Goal: Information Seeking & Learning: Learn about a topic

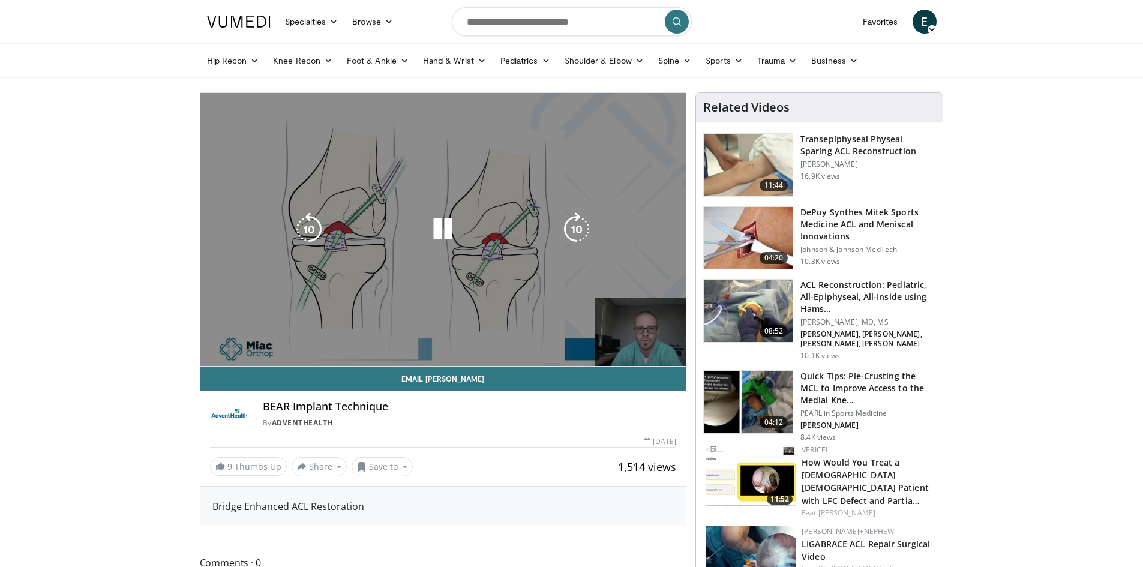
click at [430, 210] on div "10 seconds Tap to unmute" at bounding box center [443, 229] width 486 height 273
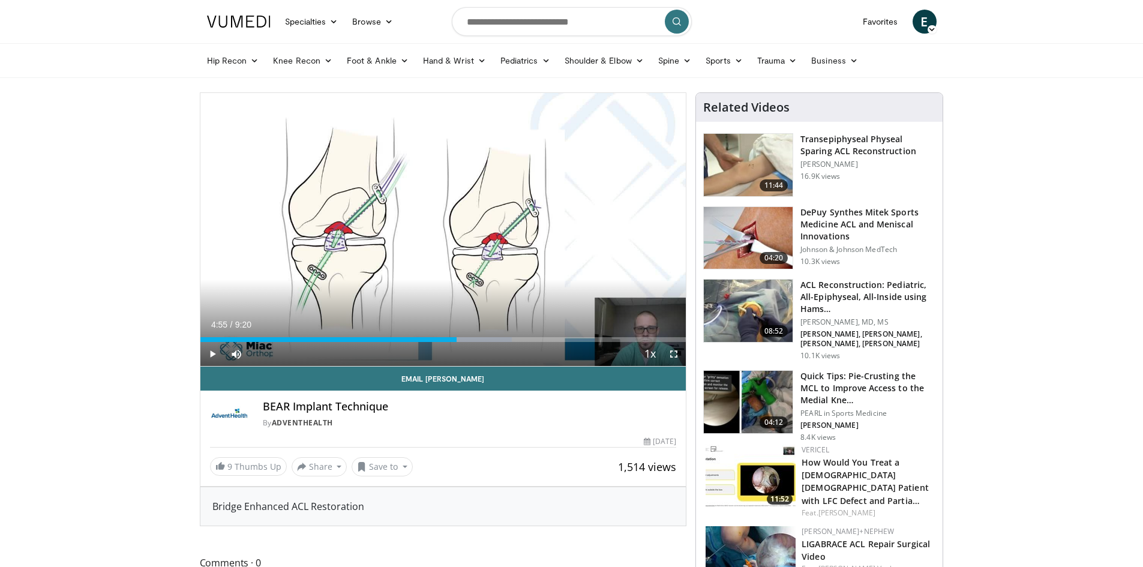
click at [468, 253] on div "10 seconds Tap to unmute" at bounding box center [443, 229] width 486 height 273
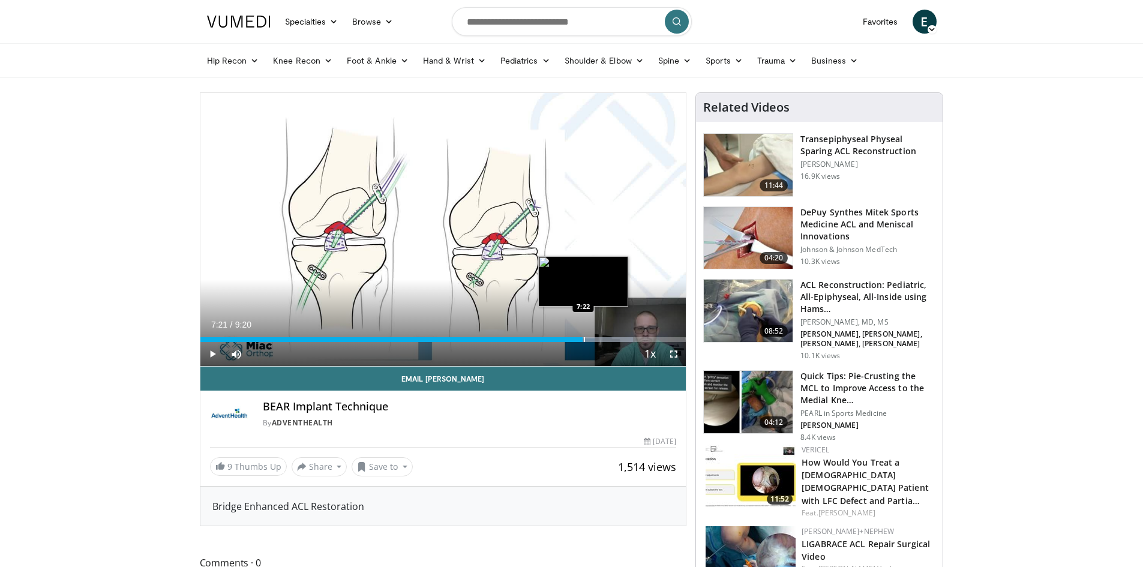
click at [584, 338] on div "Progress Bar" at bounding box center [584, 339] width 1 height 5
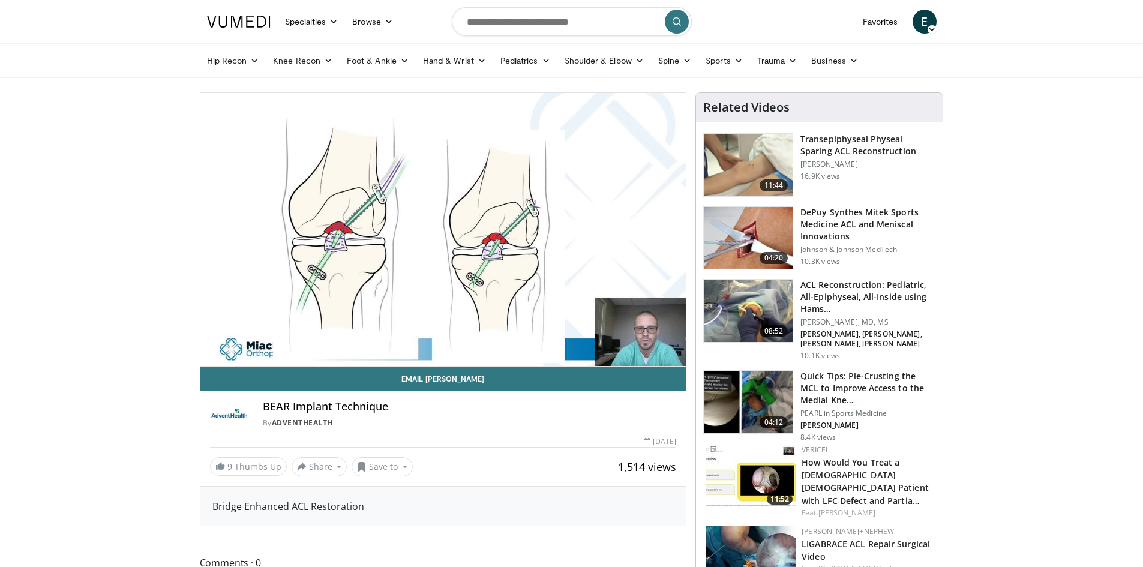
click at [599, 338] on video-js "**********" at bounding box center [443, 230] width 486 height 274
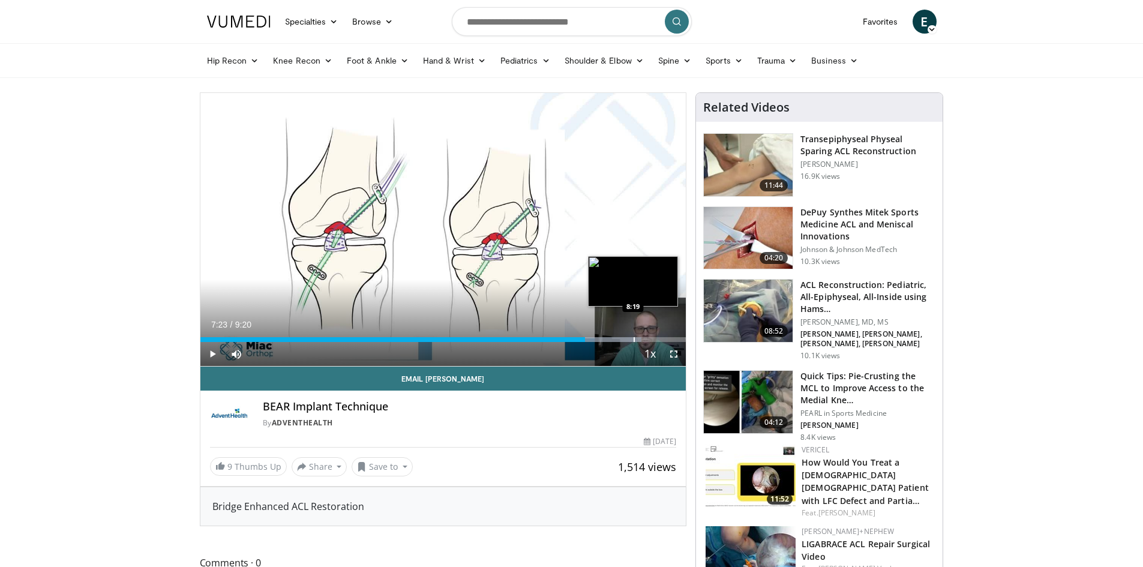
click at [634, 340] on div "Progress Bar" at bounding box center [634, 339] width 1 height 5
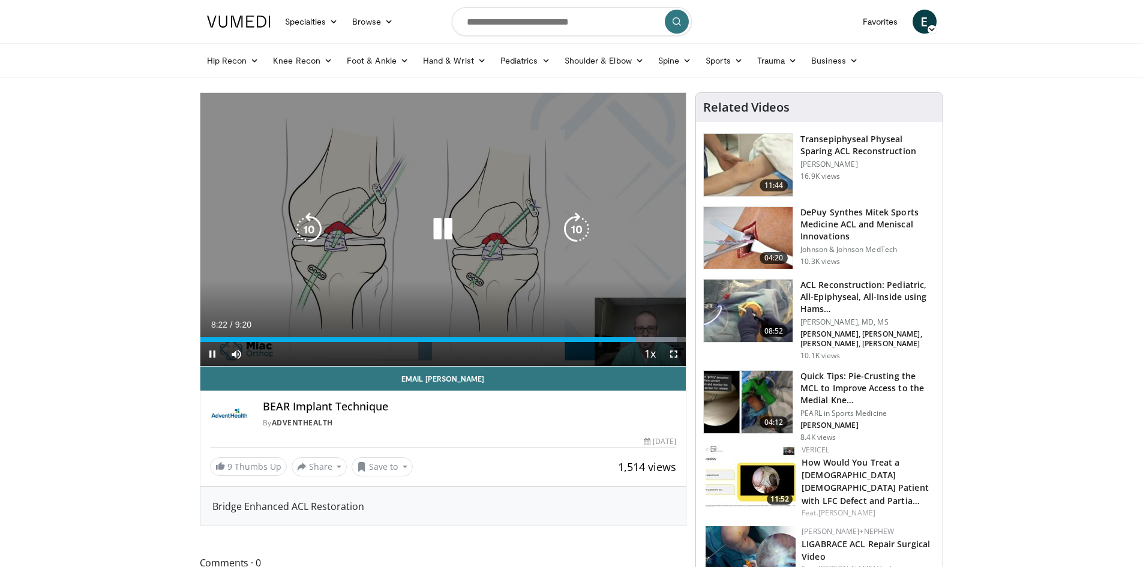
click at [450, 230] on icon "Video Player" at bounding box center [443, 229] width 34 height 34
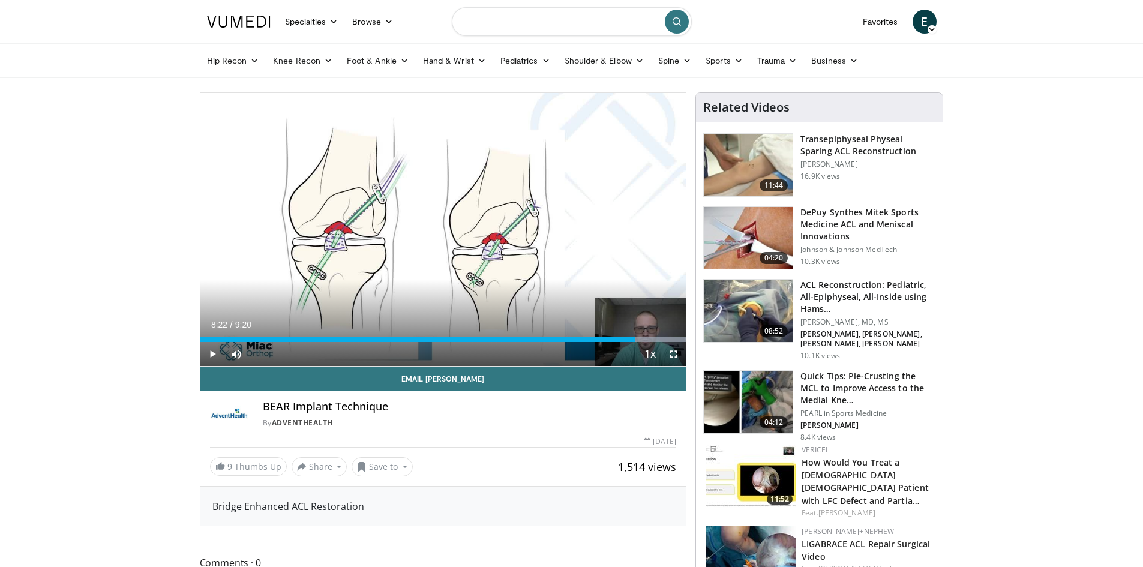
click at [551, 17] on input "Search topics, interventions" at bounding box center [572, 21] width 240 height 29
type input "********"
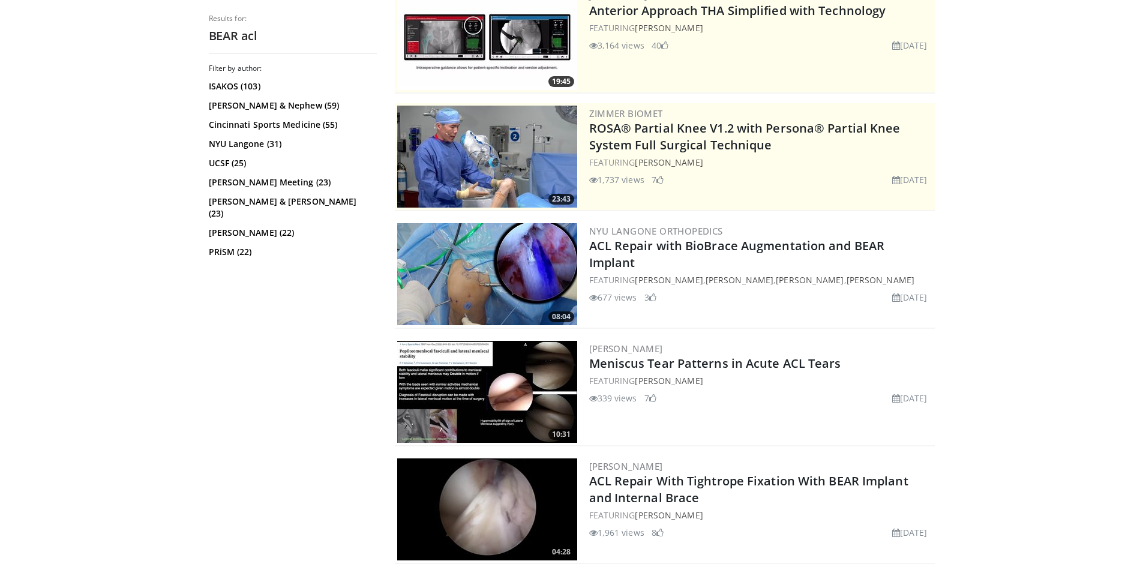
scroll to position [180, 0]
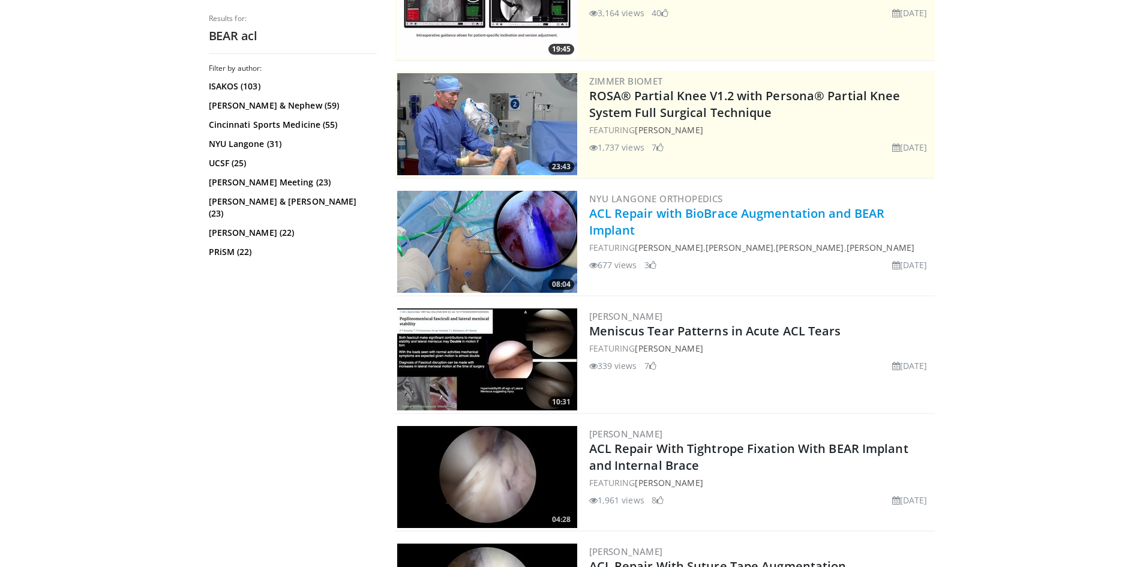
click at [690, 212] on link "ACL Repair with BioBrace Augmentation and BEAR Implant" at bounding box center [737, 221] width 296 height 33
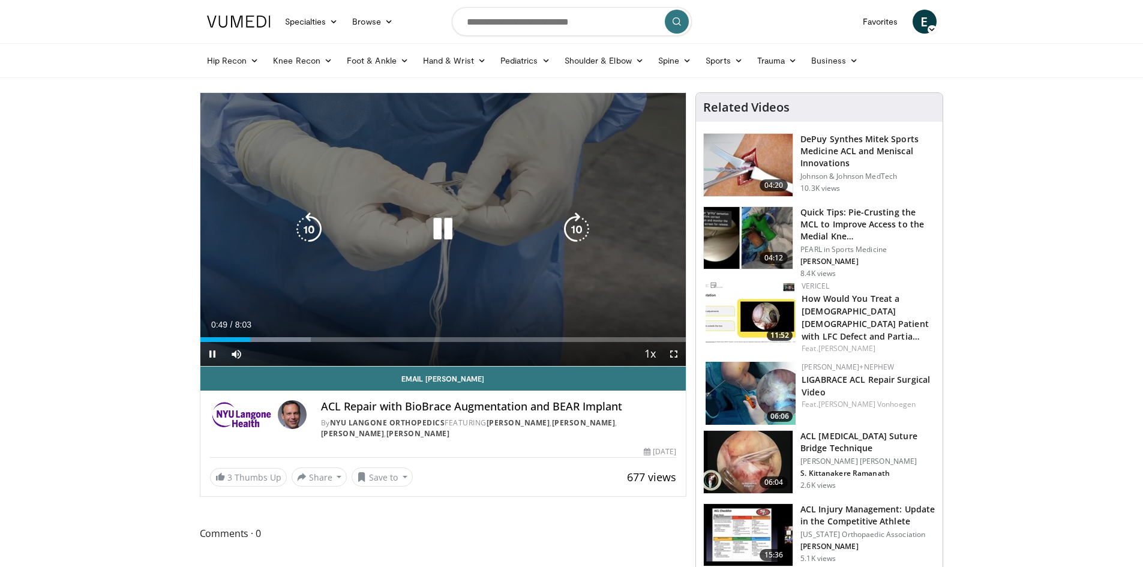
click at [440, 226] on icon "Video Player" at bounding box center [443, 229] width 34 height 34
click at [445, 227] on icon "Video Player" at bounding box center [443, 229] width 34 height 34
click at [434, 168] on div "10 seconds Tap to unmute" at bounding box center [443, 229] width 486 height 273
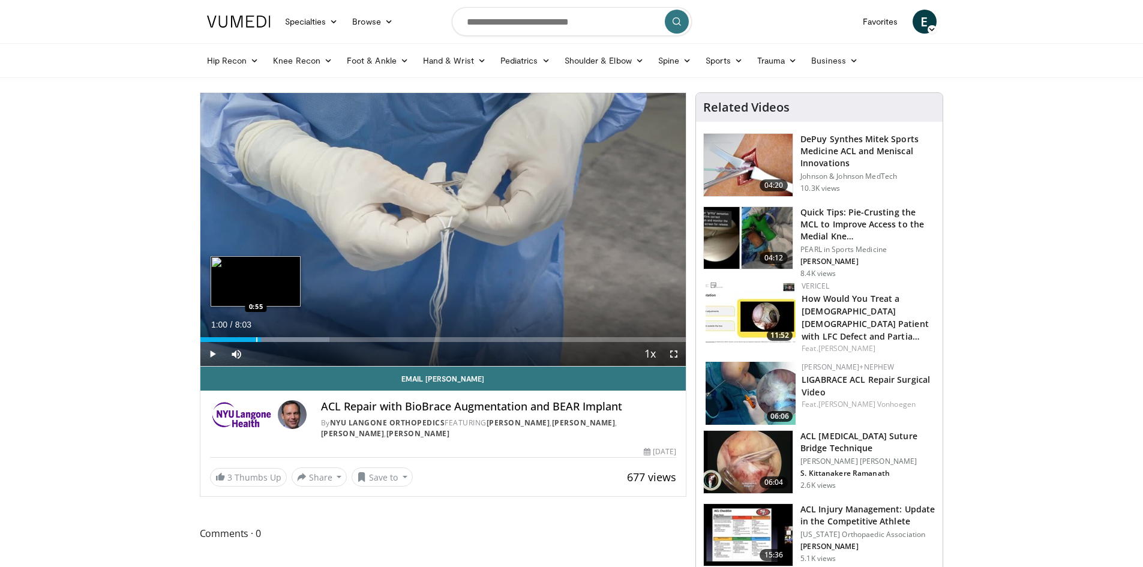
click at [256, 339] on div "Progress Bar" at bounding box center [256, 339] width 1 height 5
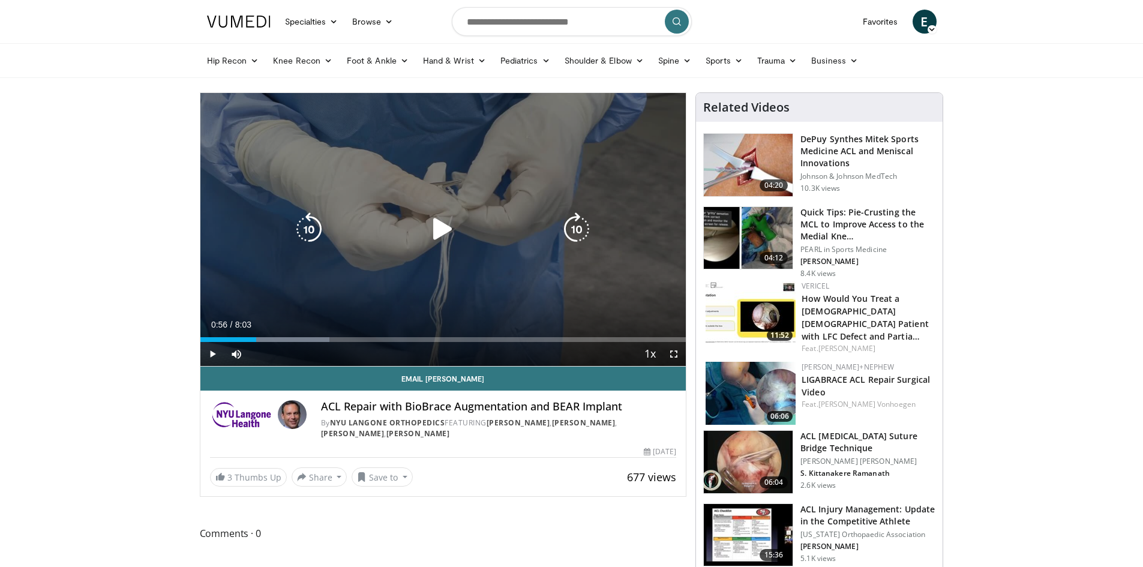
click at [441, 232] on icon "Video Player" at bounding box center [443, 229] width 34 height 34
click at [442, 237] on icon "Video Player" at bounding box center [443, 229] width 34 height 34
click at [437, 230] on icon "Video Player" at bounding box center [443, 229] width 34 height 34
click at [446, 227] on icon "Video Player" at bounding box center [443, 229] width 34 height 34
click at [442, 229] on icon "Video Player" at bounding box center [443, 229] width 34 height 34
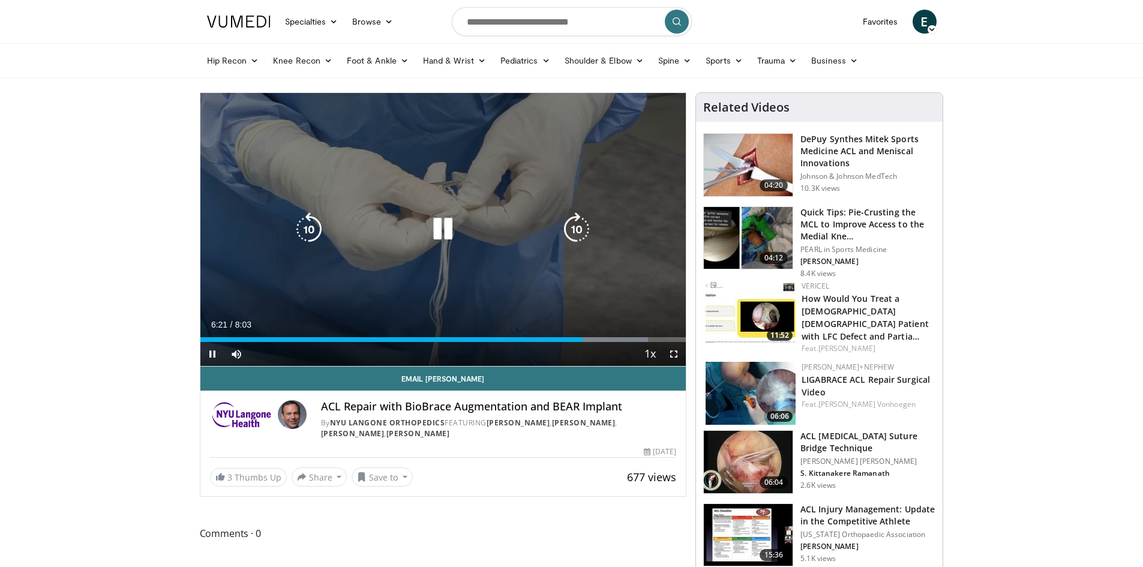
click at [396, 203] on div "10 seconds Tap to unmute" at bounding box center [443, 229] width 486 height 273
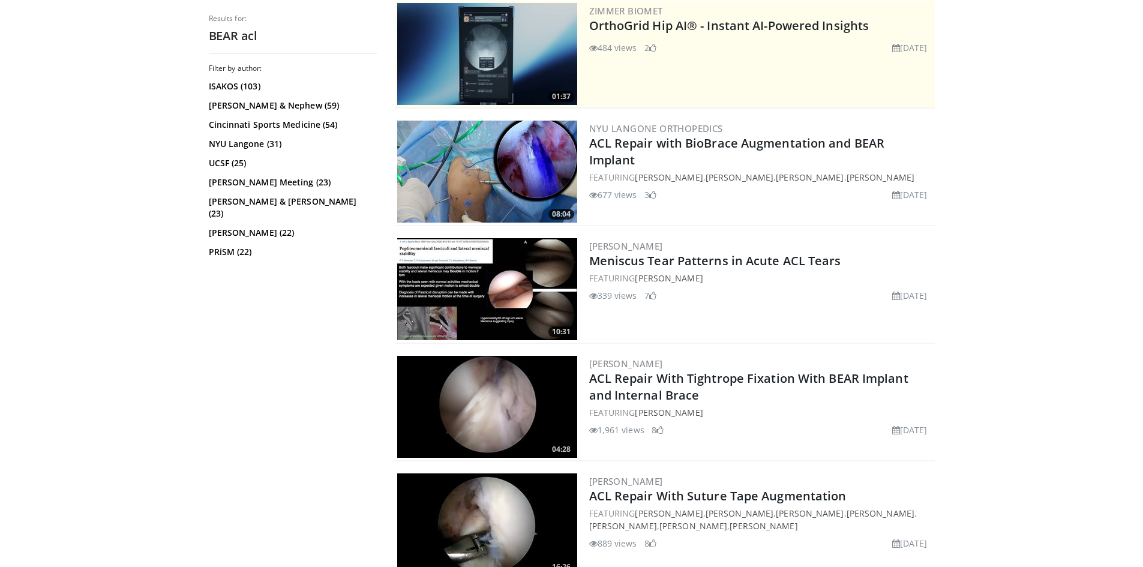
scroll to position [300, 0]
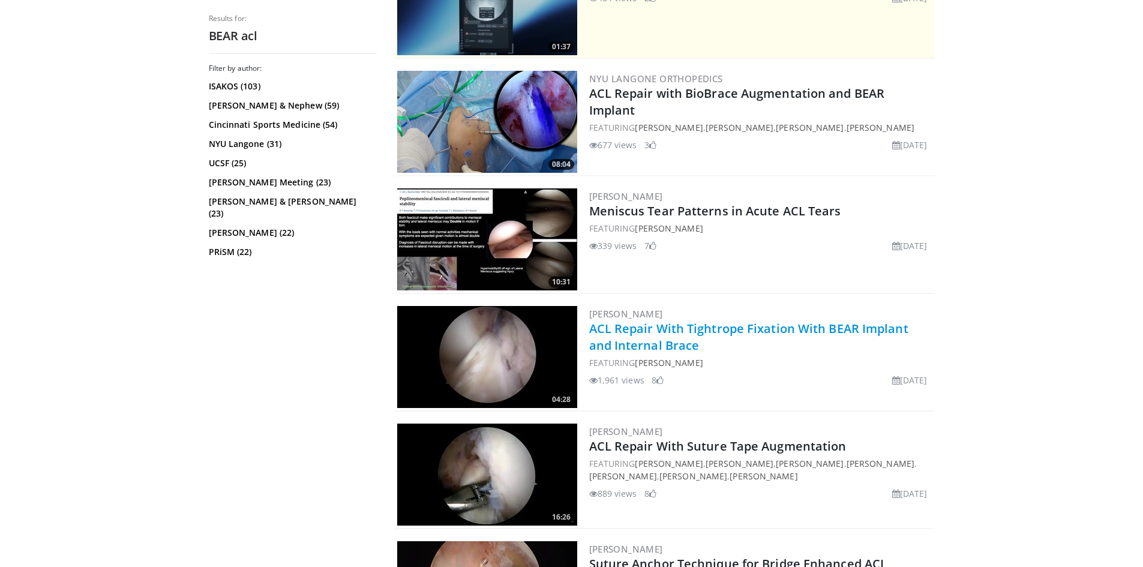
click at [724, 332] on link "ACL Repair With Tightrope Fixation With BEAR Implant and Internal Brace" at bounding box center [748, 336] width 319 height 33
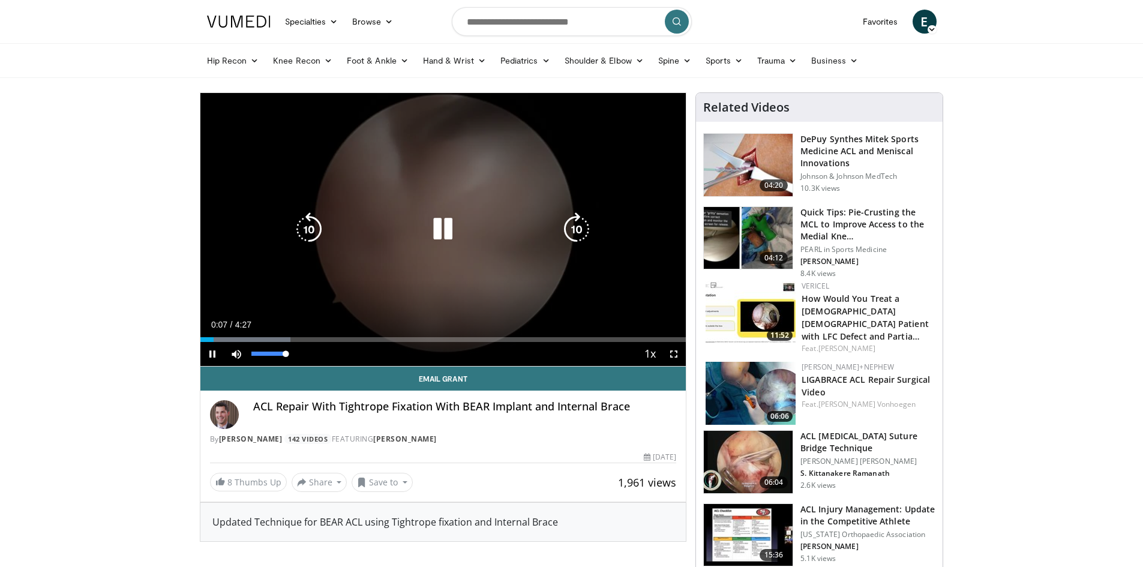
drag, startPoint x: 286, startPoint y: 353, endPoint x: 332, endPoint y: 358, distance: 46.5
click at [332, 358] on div "Current Time 0:07 / Duration 4:27 Pause Skip Backward Skip Forward Mute 100% Lo…" at bounding box center [443, 354] width 486 height 24
click at [453, 225] on icon "Video Player" at bounding box center [443, 229] width 34 height 34
click at [439, 240] on icon "Video Player" at bounding box center [443, 229] width 34 height 34
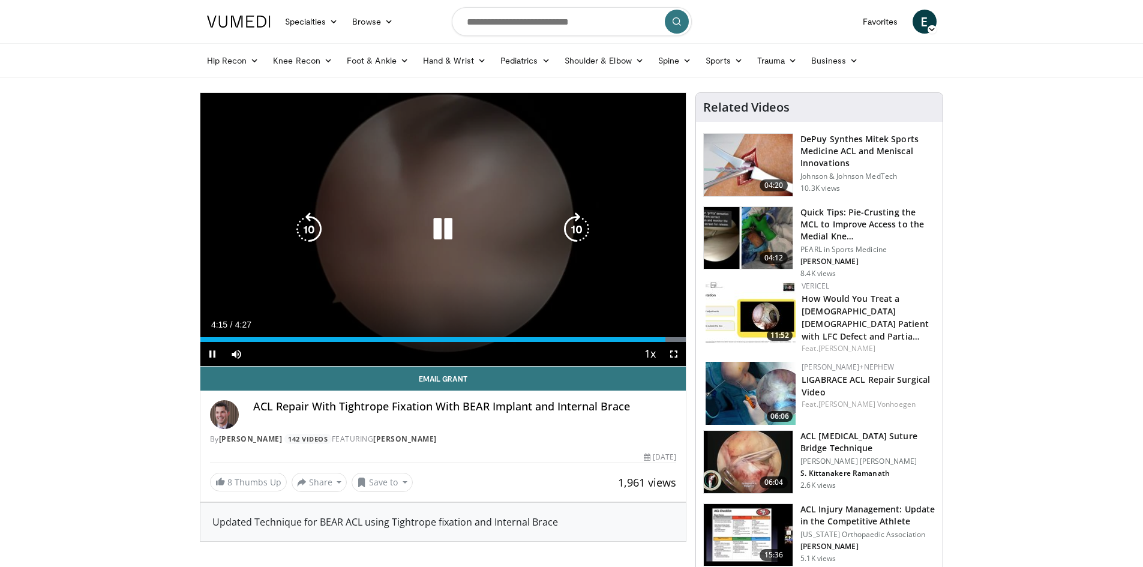
click at [442, 231] on icon "Video Player" at bounding box center [443, 229] width 34 height 34
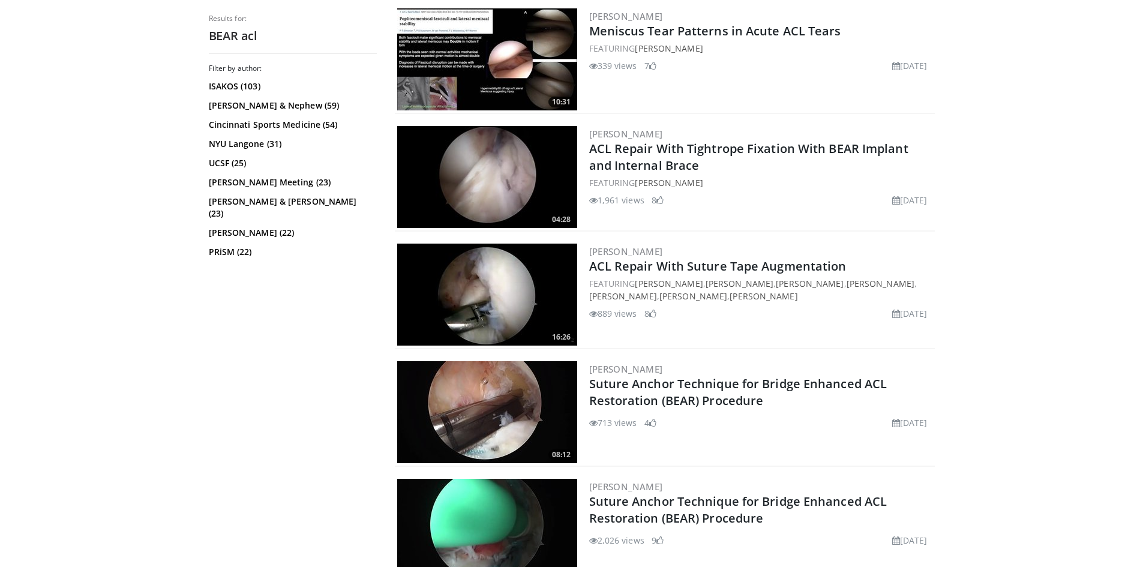
scroll to position [540, 0]
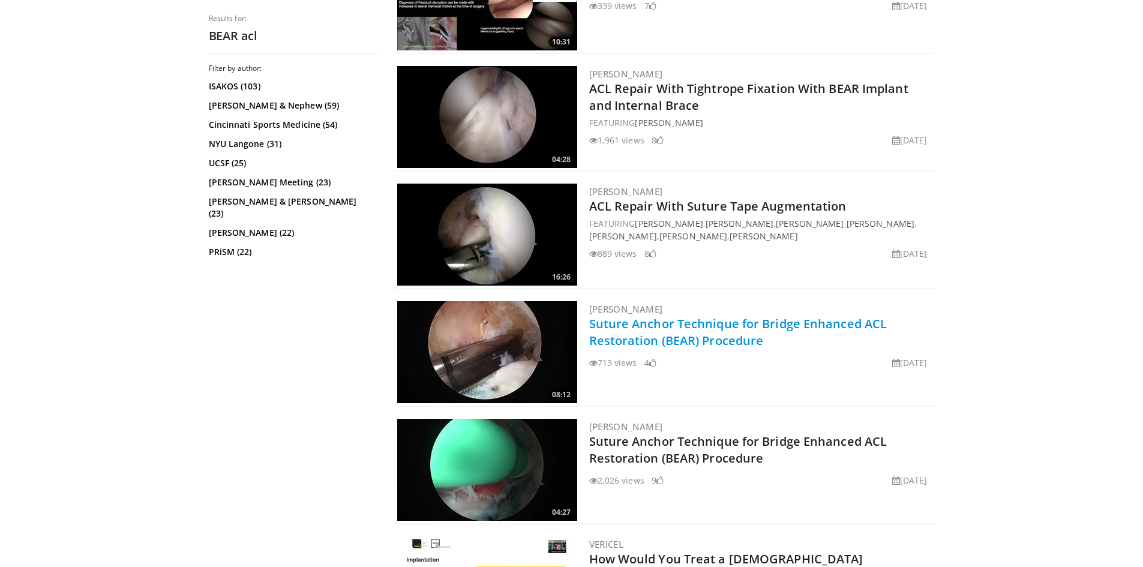
click at [710, 339] on link "Suture Anchor Technique for Bridge Enhanced ACL Restoration (BEAR) Procedure" at bounding box center [738, 332] width 298 height 33
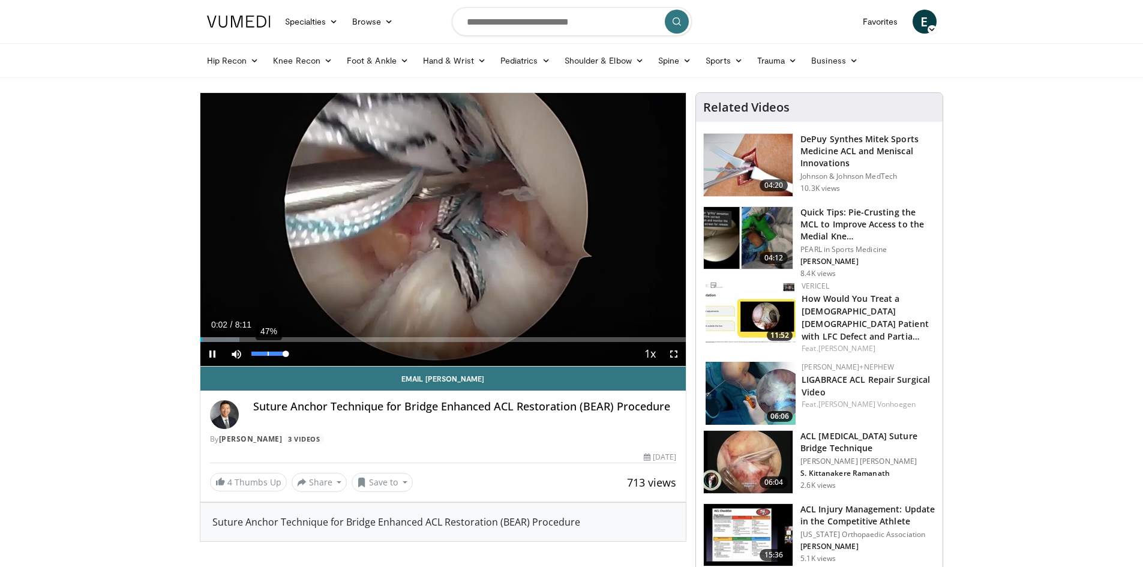
click at [268, 355] on div "47%" at bounding box center [268, 354] width 34 height 4
click at [262, 355] on div "Volume Level" at bounding box center [256, 354] width 11 height 4
click at [260, 356] on div "Volume Level" at bounding box center [255, 354] width 9 height 4
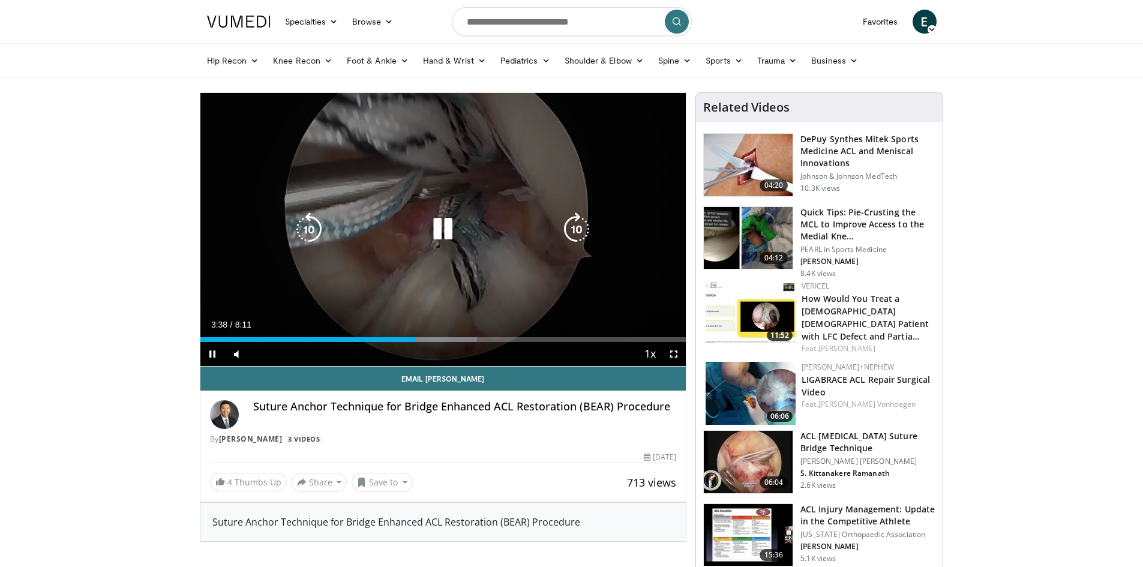
click at [448, 228] on icon "Video Player" at bounding box center [443, 229] width 34 height 34
click at [443, 228] on icon "Video Player" at bounding box center [443, 229] width 34 height 34
click at [450, 227] on icon "Video Player" at bounding box center [443, 229] width 34 height 34
click at [445, 232] on icon "Video Player" at bounding box center [443, 229] width 34 height 34
click at [452, 232] on icon "Video Player" at bounding box center [443, 229] width 34 height 34
